Goal: Find contact information: Find contact information

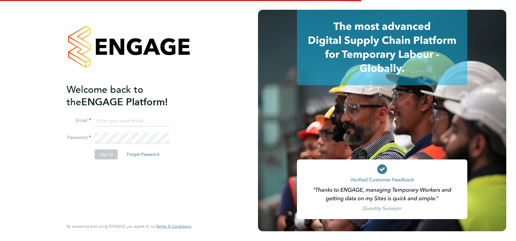
click at [114, 123] on input at bounding box center [132, 121] width 75 height 11
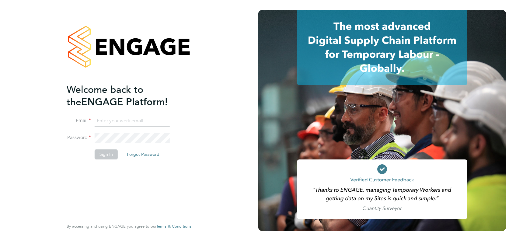
type input "[PERSON_NAME][EMAIL_ADDRESS][DOMAIN_NAME]"
click at [111, 158] on button "Sign In" at bounding box center [106, 154] width 23 height 10
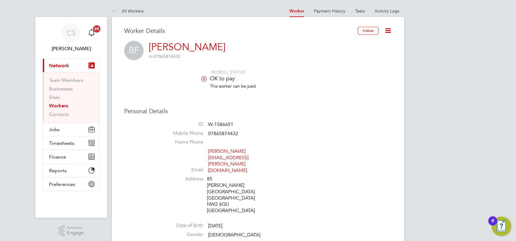
drag, startPoint x: 63, startPoint y: 105, endPoint x: 67, endPoint y: 104, distance: 4.0
click at [63, 104] on link "Workers" at bounding box center [58, 106] width 19 height 6
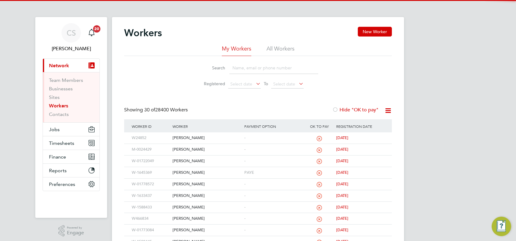
click at [242, 69] on input at bounding box center [273, 68] width 89 height 12
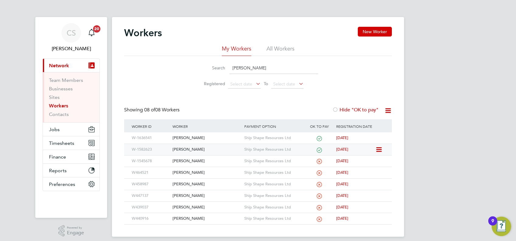
type input "jolanta"
click at [208, 149] on div "Jolanta Kozak" at bounding box center [206, 149] width 71 height 11
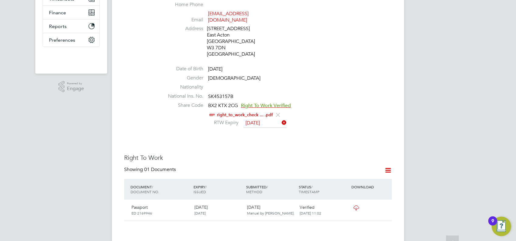
scroll to position [162, 0]
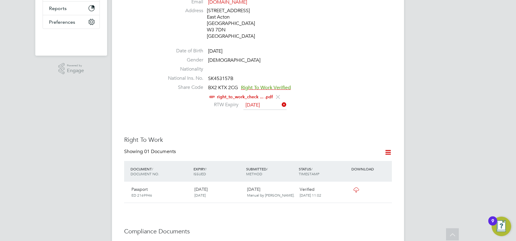
click at [202, 191] on div "17 Nov 2021 17 Nov 2011" at bounding box center [218, 192] width 53 height 16
click at [385, 189] on div "Passport ED 2169946 17 Nov 2021 17 Nov 2011 30 Jun 2021 Manual by Lauren Bore. …" at bounding box center [258, 192] width 268 height 21
click at [389, 155] on icon at bounding box center [388, 152] width 8 height 8
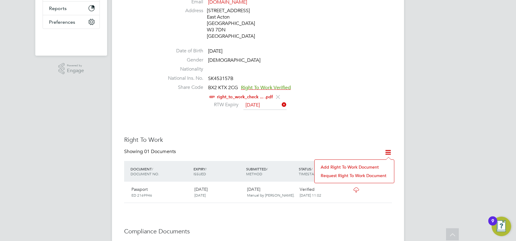
drag, startPoint x: 403, startPoint y: 207, endPoint x: 359, endPoint y: 194, distance: 46.6
click at [401, 207] on div "Worker Details Follow JK Jolanta Kozak Barista m: 07720563353 PAYROLL STATUS OK…" at bounding box center [258, 216] width 292 height 723
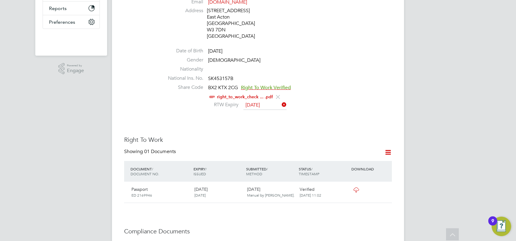
click at [356, 190] on icon at bounding box center [356, 189] width 8 height 5
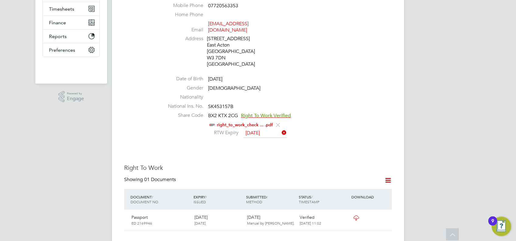
scroll to position [122, 0]
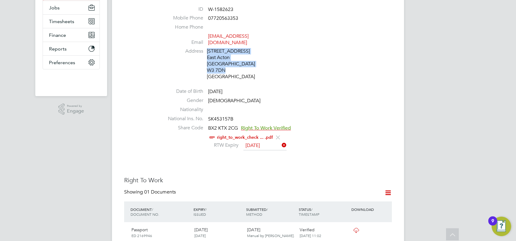
drag, startPoint x: 229, startPoint y: 73, endPoint x: 204, endPoint y: 72, distance: 25.0
click at [204, 72] on li "Address 119 Old Oak Common Lane East Acton London W3 7DN United Kingdom" at bounding box center [276, 64] width 231 height 33
copy div "119 Old Oak Common Lane East Acton London W3 7DN"
drag, startPoint x: 204, startPoint y: 72, endPoint x: 226, endPoint y: 71, distance: 21.9
click at [226, 71] on div "119 Old Oak Common Lane East Acton London W3 7DN United Kingdom" at bounding box center [236, 64] width 58 height 32
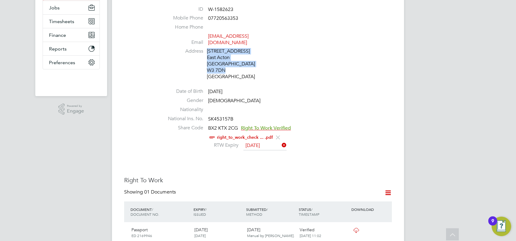
click at [227, 71] on div "119 Old Oak Common Lane East Acton London W3 7DN United Kingdom" at bounding box center [236, 64] width 58 height 32
drag, startPoint x: 227, startPoint y: 70, endPoint x: 218, endPoint y: 68, distance: 9.2
click at [214, 69] on div "119 Old Oak Common Lane East Acton London W3 7DN United Kingdom" at bounding box center [236, 64] width 58 height 32
copy div "7DN"
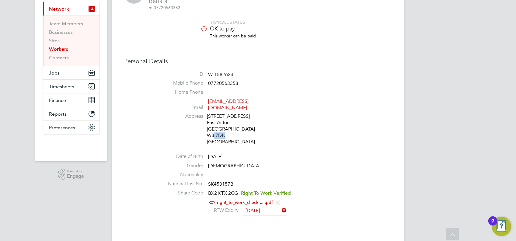
scroll to position [40, 0]
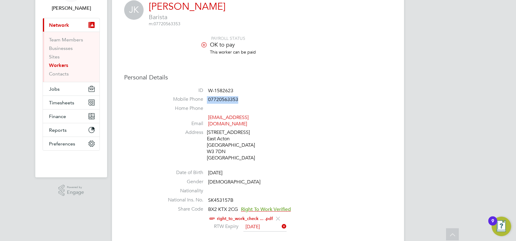
drag, startPoint x: 239, startPoint y: 99, endPoint x: 205, endPoint y: 99, distance: 33.2
click at [204, 100] on li "Mobile Phone 07720563353" at bounding box center [276, 100] width 231 height 9
copy li "07720563353"
drag, startPoint x: 267, startPoint y: 118, endPoint x: 208, endPoint y: 114, distance: 58.8
click at [208, 114] on li "Email jolantakozak@live.co.uk" at bounding box center [276, 121] width 231 height 15
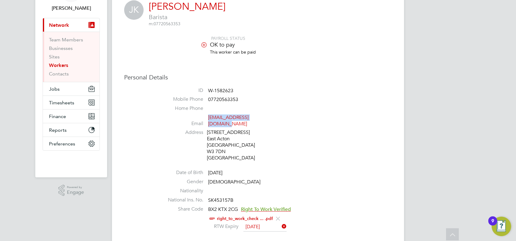
copy link "jolantakozak@live.co.uk"
